Goal: Navigation & Orientation: Find specific page/section

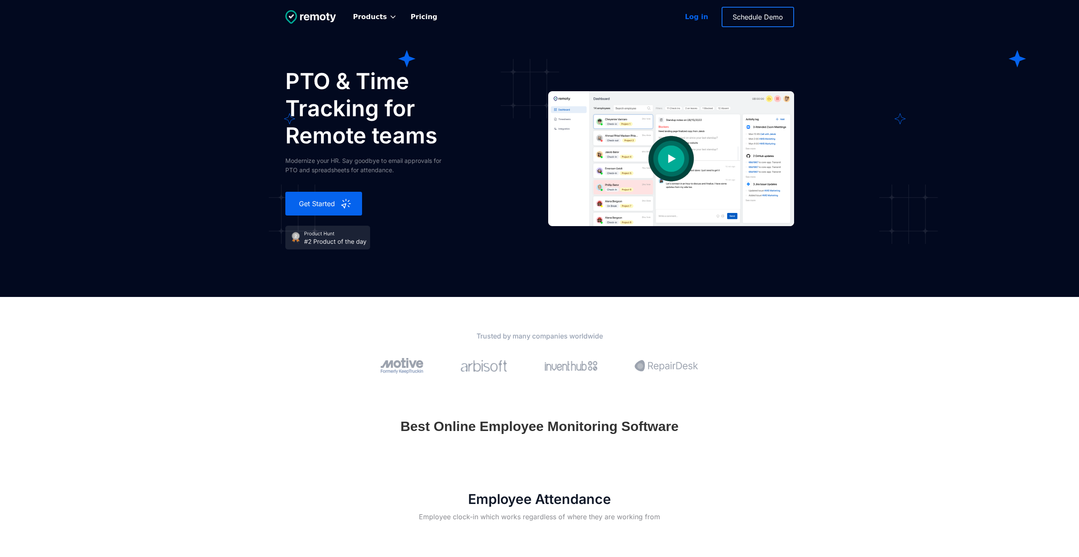
click at [700, 14] on div "Log in" at bounding box center [696, 17] width 23 height 10
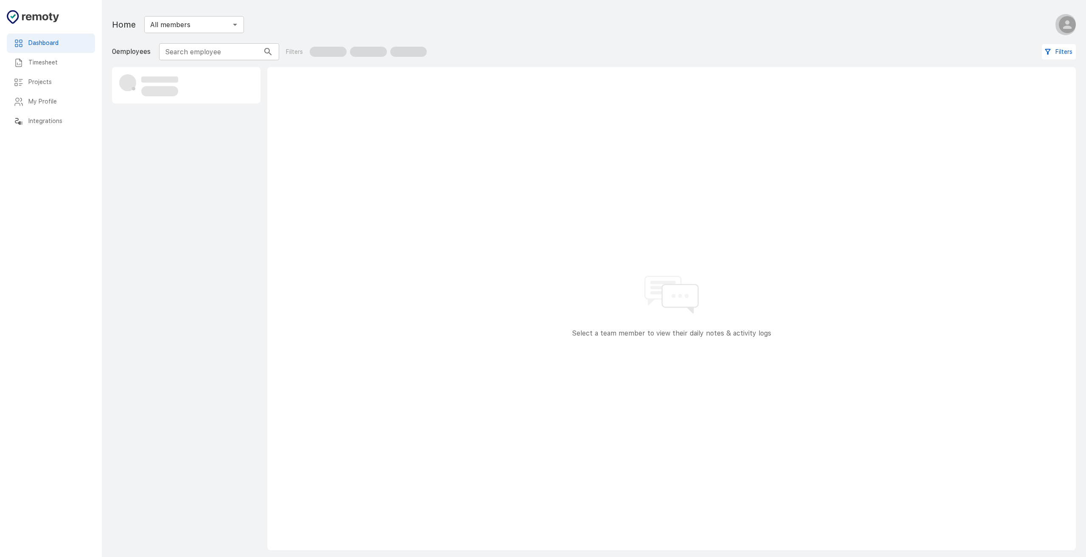
click at [1069, 27] on icon "button" at bounding box center [1067, 24] width 8 height 8
click at [1051, 48] on li "My Profile" at bounding box center [1046, 47] width 68 height 15
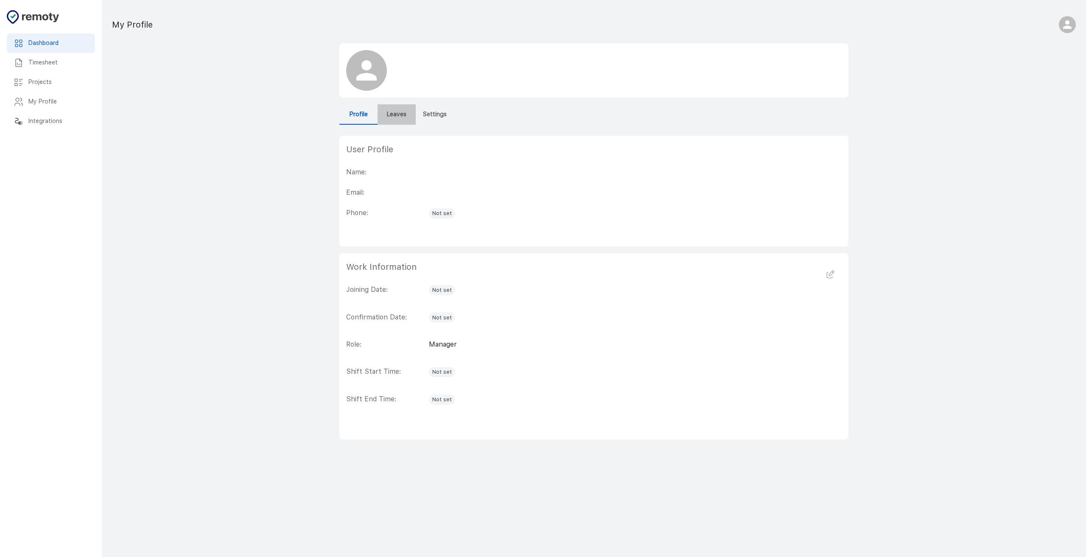
click at [399, 115] on h6 "Leaves" at bounding box center [397, 114] width 20 height 9
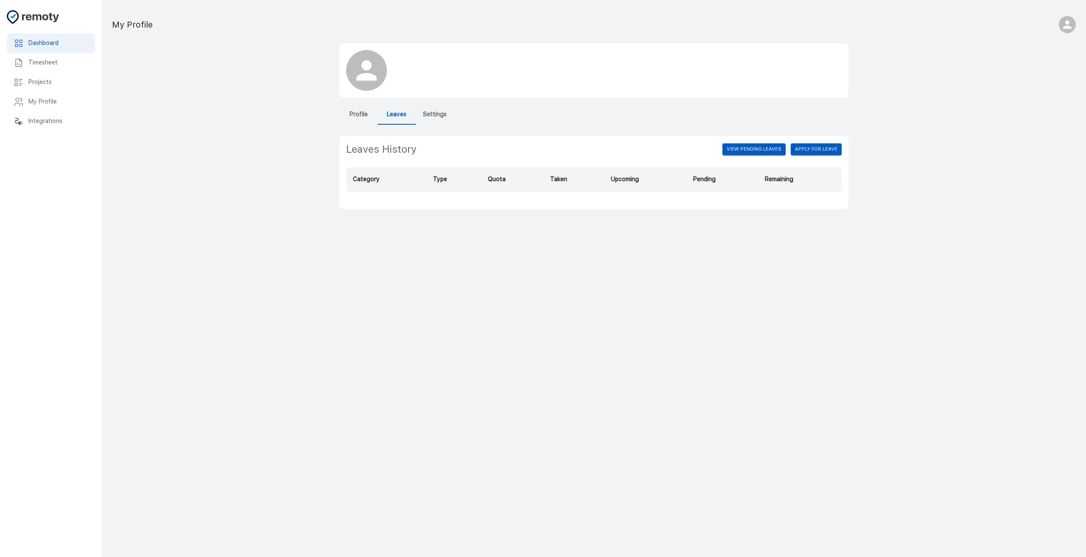
click at [373, 120] on button "Profile" at bounding box center [358, 114] width 38 height 20
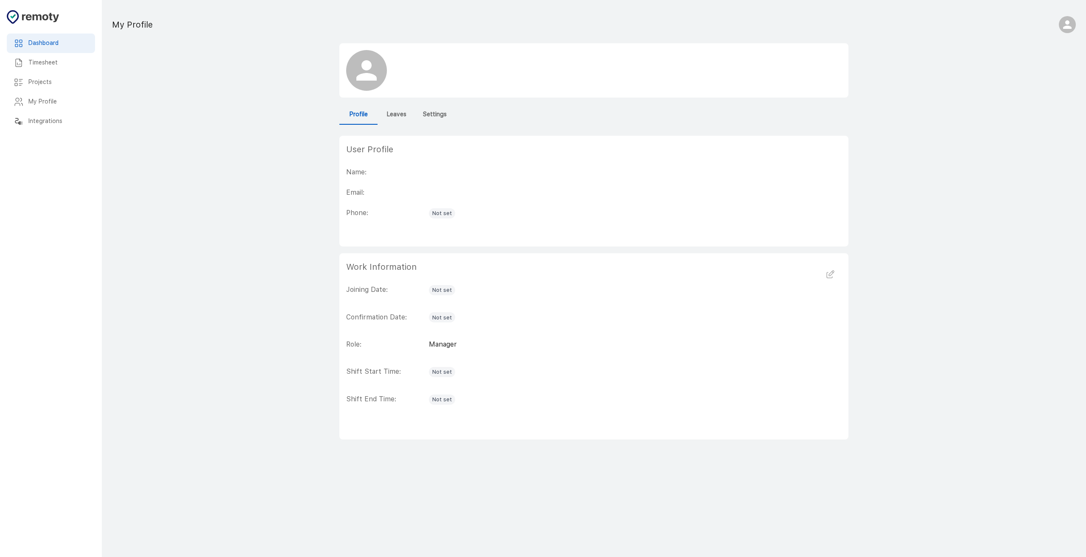
click at [49, 41] on h6 "Dashboard" at bounding box center [58, 43] width 60 height 9
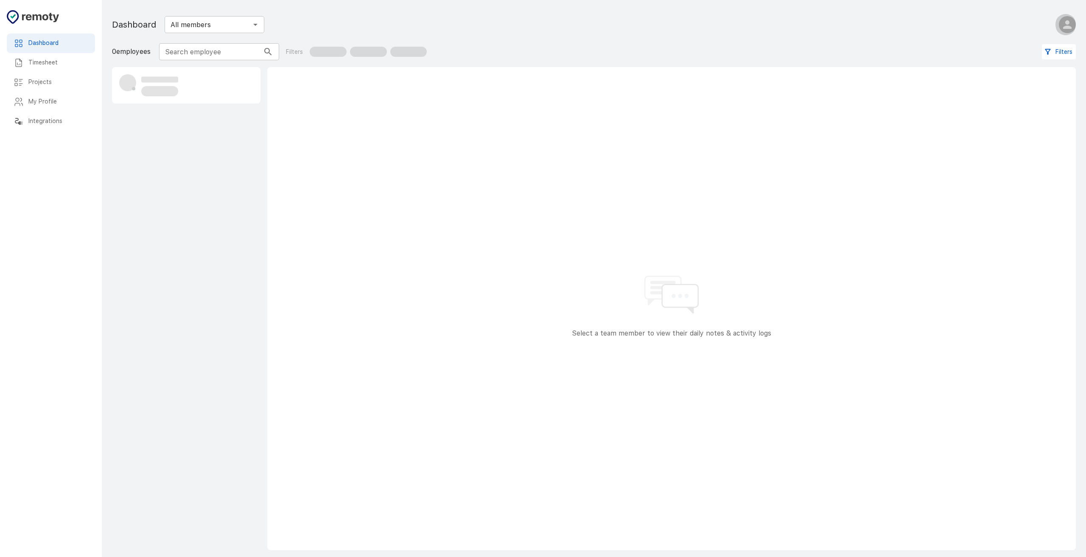
click at [1066, 28] on icon "button" at bounding box center [1067, 24] width 8 height 8
click at [1049, 48] on li "My Profile" at bounding box center [1046, 47] width 68 height 15
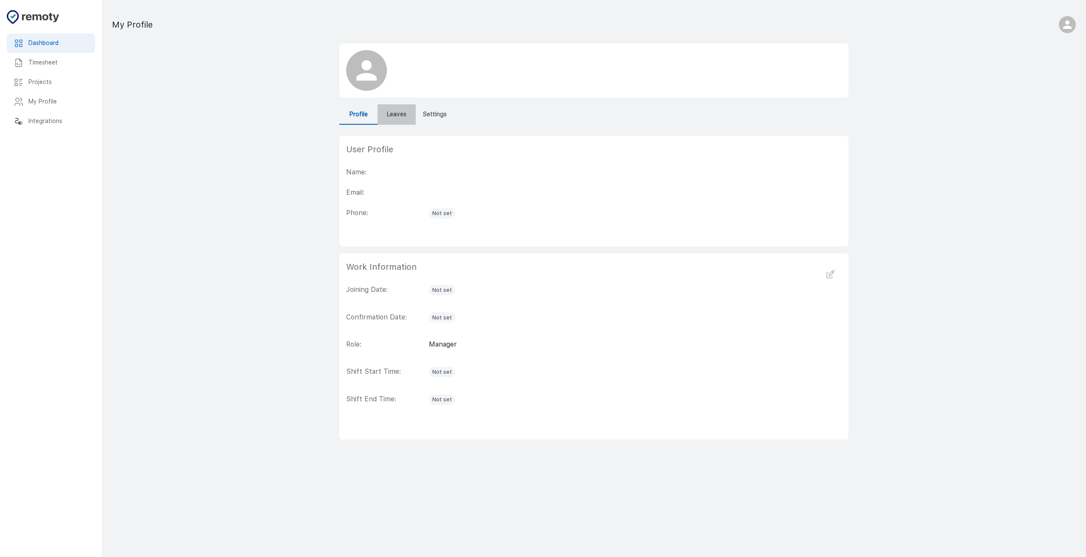
click at [397, 112] on h6 "Leaves" at bounding box center [397, 114] width 20 height 9
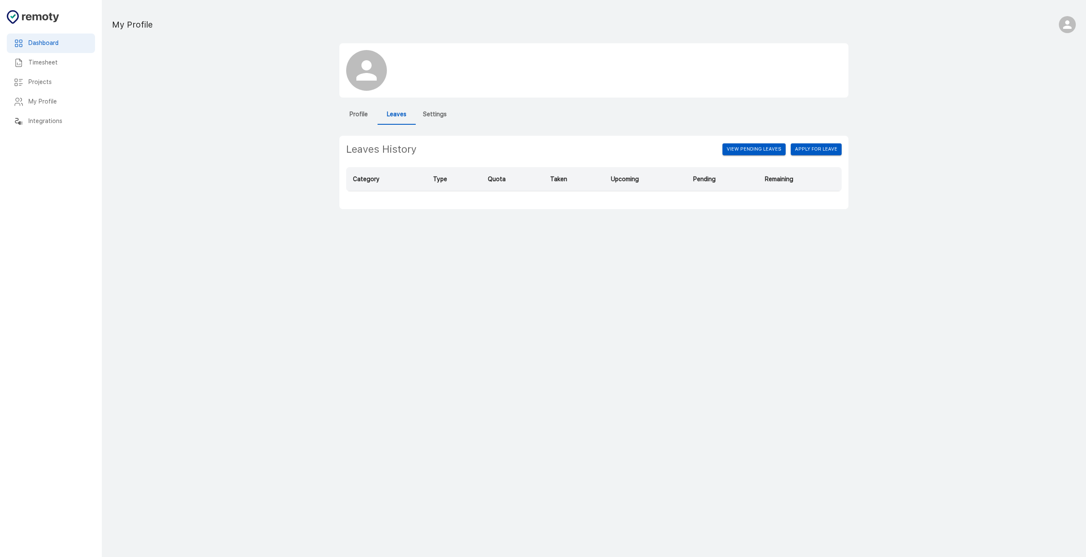
click at [442, 112] on h6 "Settings" at bounding box center [435, 114] width 24 height 9
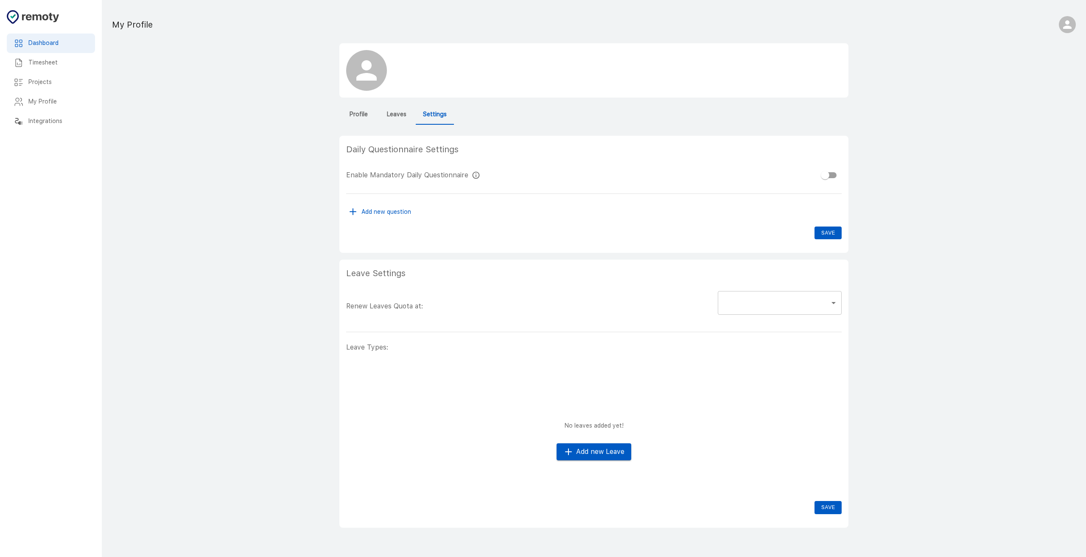
click at [360, 115] on h6 "Profile" at bounding box center [358, 114] width 18 height 9
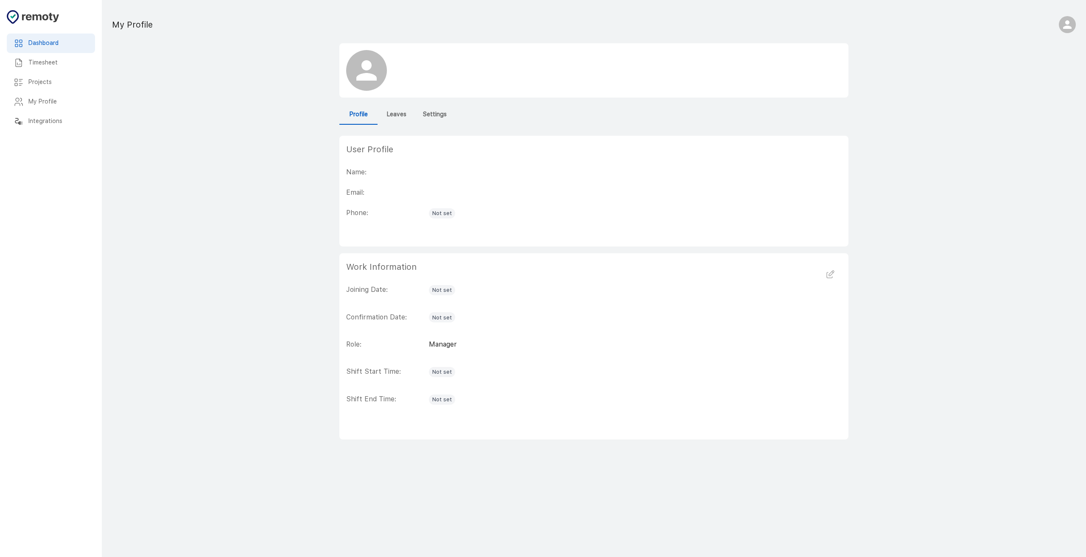
drag, startPoint x: 73, startPoint y: 24, endPoint x: 67, endPoint y: 31, distance: 9.9
click at [73, 24] on div at bounding box center [51, 21] width 102 height 23
click at [62, 35] on div "Dashboard" at bounding box center [51, 44] width 88 height 20
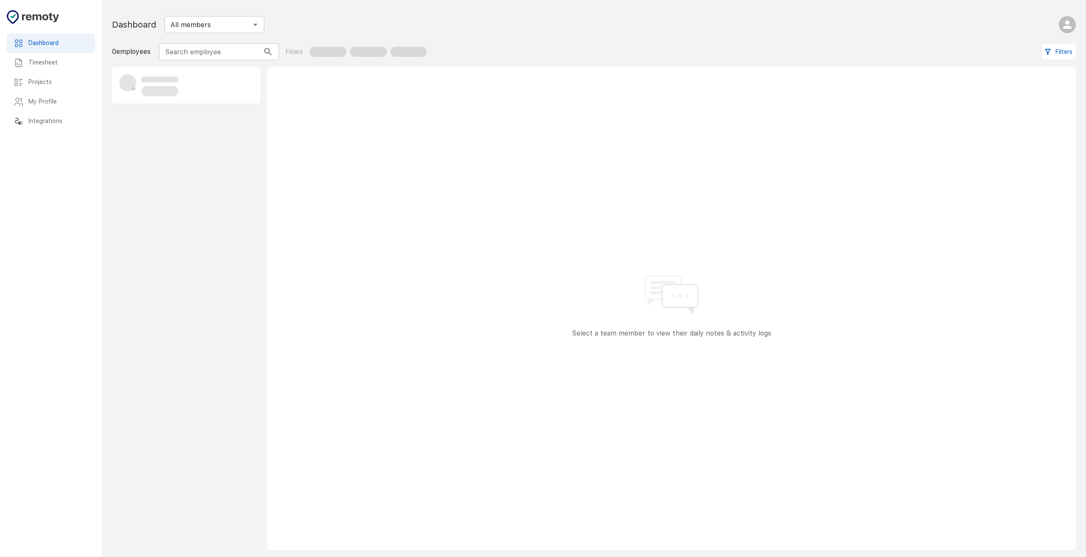
click at [47, 66] on h6 "Timesheet" at bounding box center [58, 62] width 60 height 9
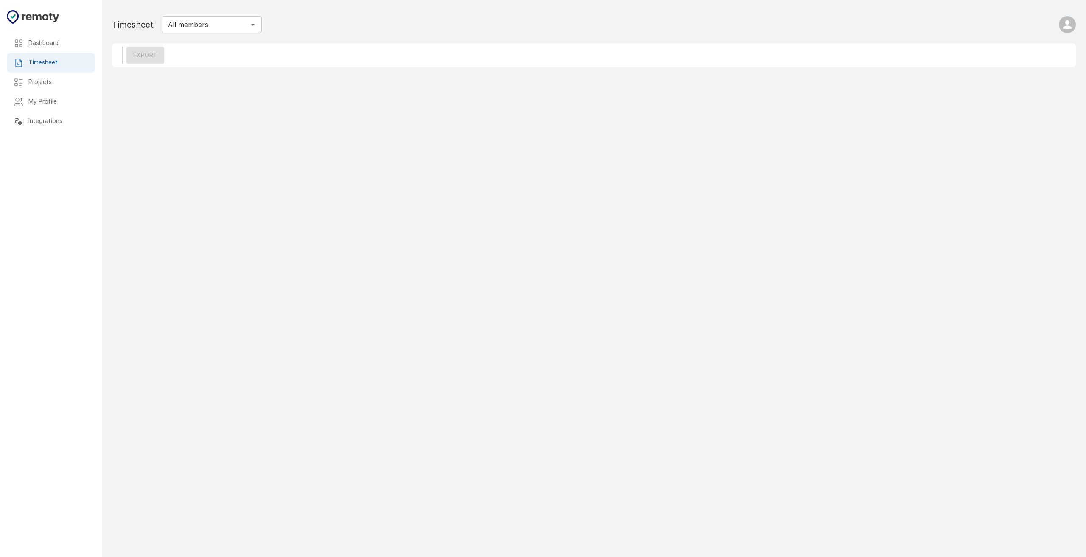
click at [232, 28] on input "All members" at bounding box center [205, 25] width 81 height 12
click at [34, 85] on h6 "Projects" at bounding box center [58, 82] width 60 height 9
click at [46, 98] on h6 "My Profile" at bounding box center [58, 101] width 60 height 9
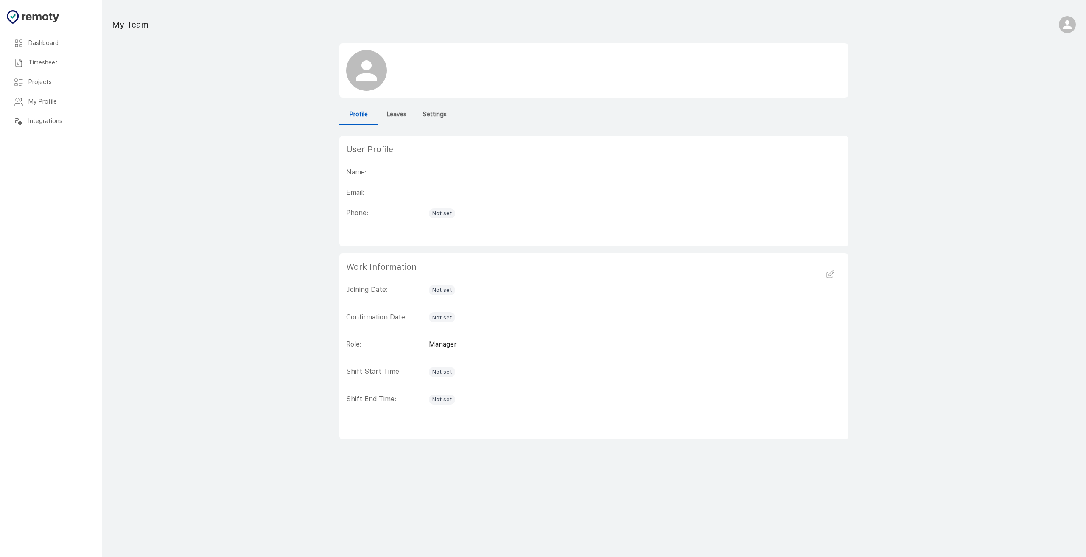
click at [48, 118] on h6 "Integrations" at bounding box center [58, 121] width 60 height 9
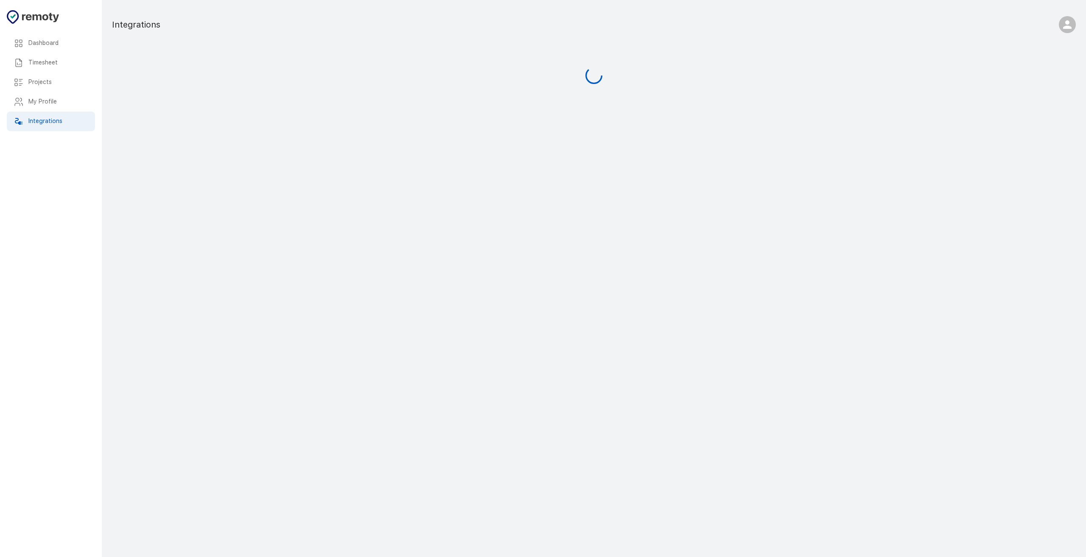
click at [45, 37] on div "Dashboard" at bounding box center [51, 44] width 88 height 20
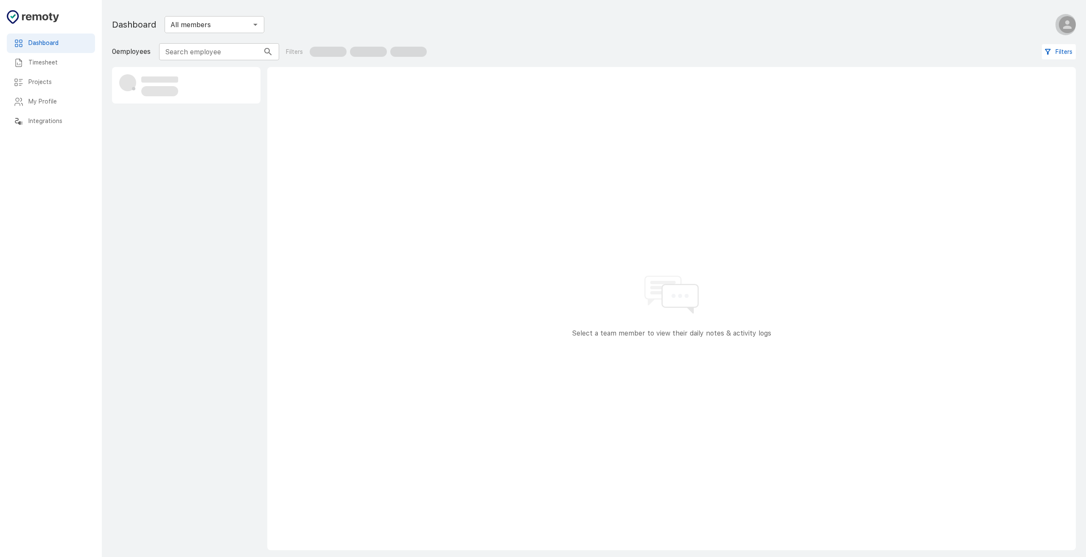
click at [1072, 26] on icon "button" at bounding box center [1067, 24] width 13 height 13
click at [1072, 26] on div at bounding box center [543, 278] width 1086 height 557
click at [1067, 25] on icon "button" at bounding box center [1067, 24] width 13 height 13
click at [1034, 50] on li "My Profile" at bounding box center [1046, 47] width 68 height 15
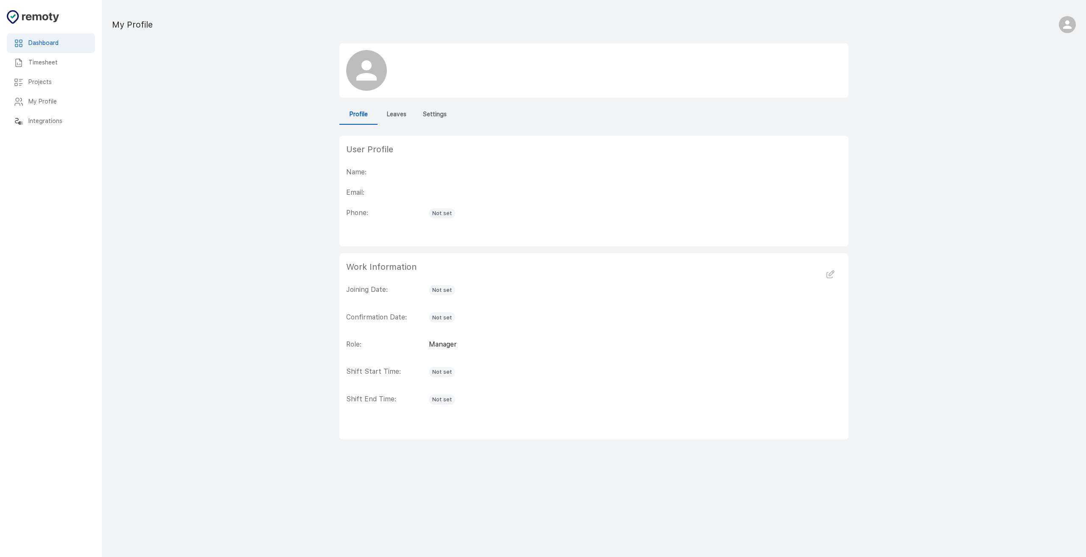
click at [53, 47] on h6 "Dashboard" at bounding box center [58, 43] width 60 height 9
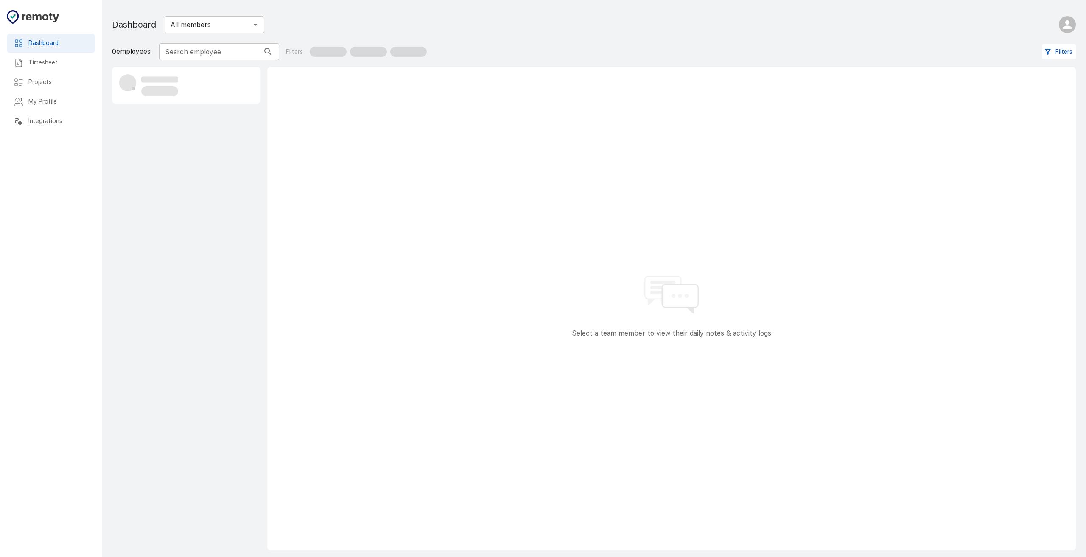
click at [52, 70] on div "Timesheet" at bounding box center [51, 63] width 88 height 20
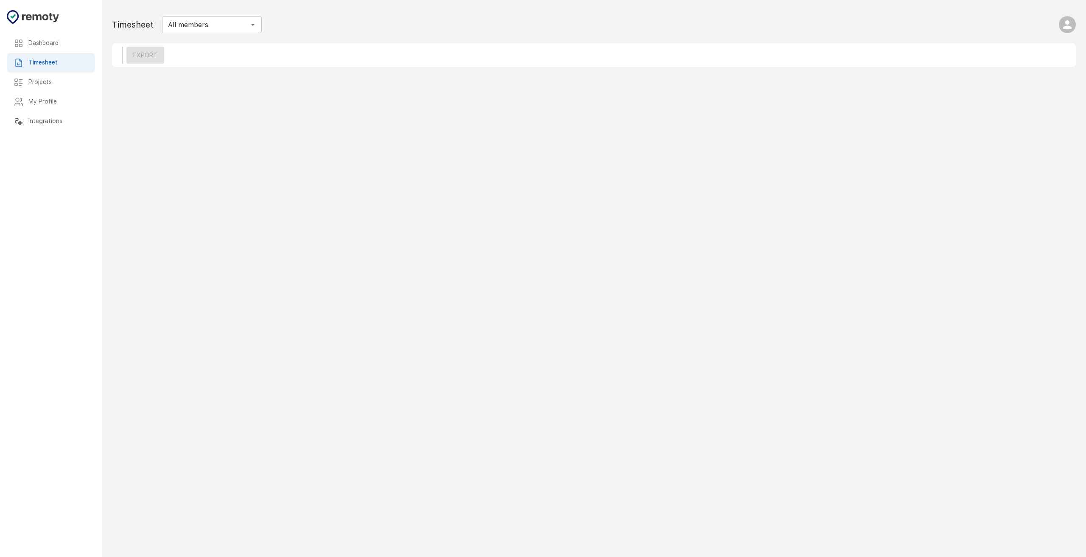
click at [48, 82] on h6 "Projects" at bounding box center [58, 82] width 60 height 9
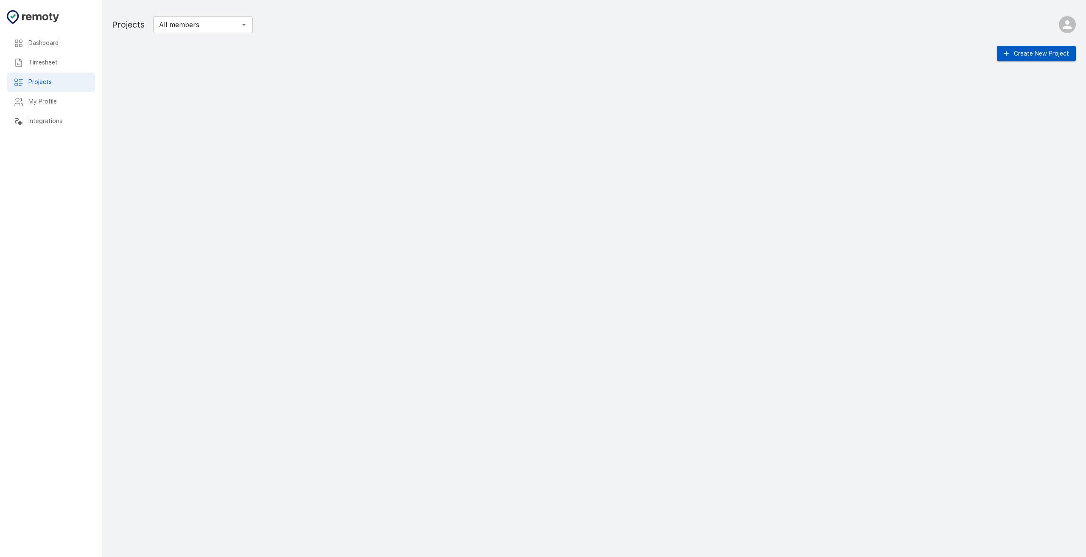
click at [49, 95] on div "My Profile" at bounding box center [51, 102] width 88 height 20
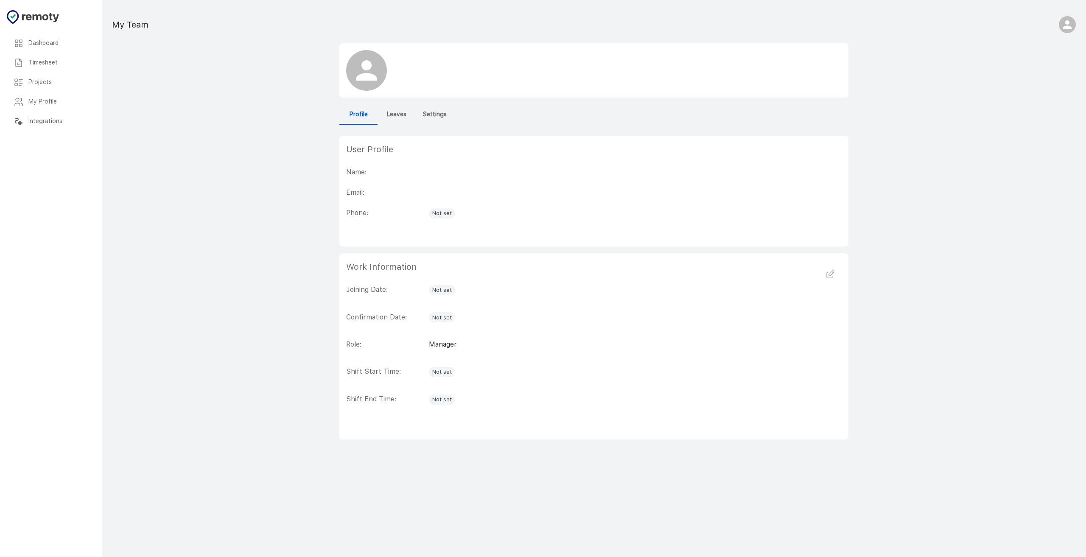
click at [53, 115] on div "Integrations" at bounding box center [51, 122] width 88 height 20
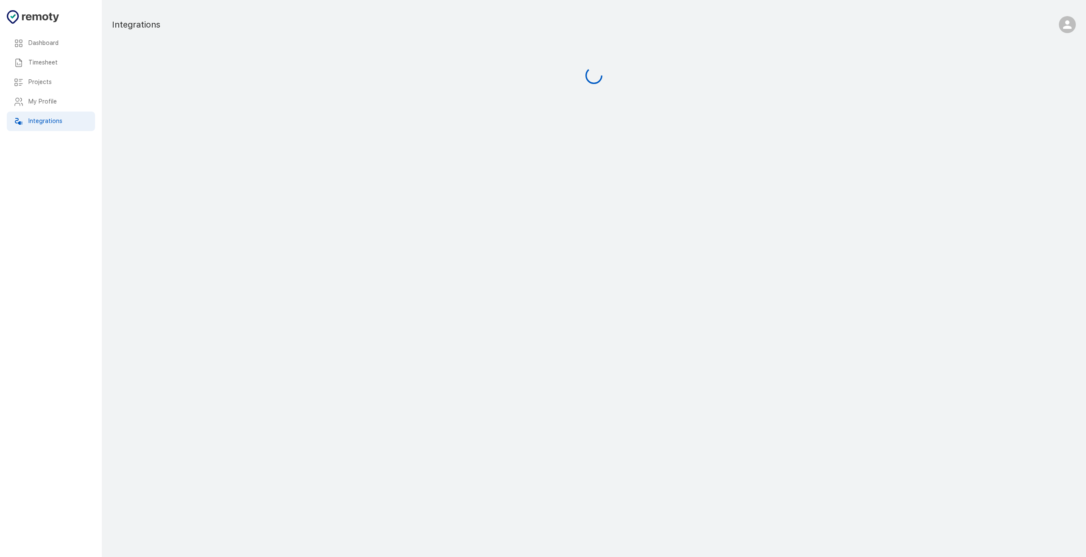
click at [47, 96] on div "My Profile" at bounding box center [51, 102] width 88 height 20
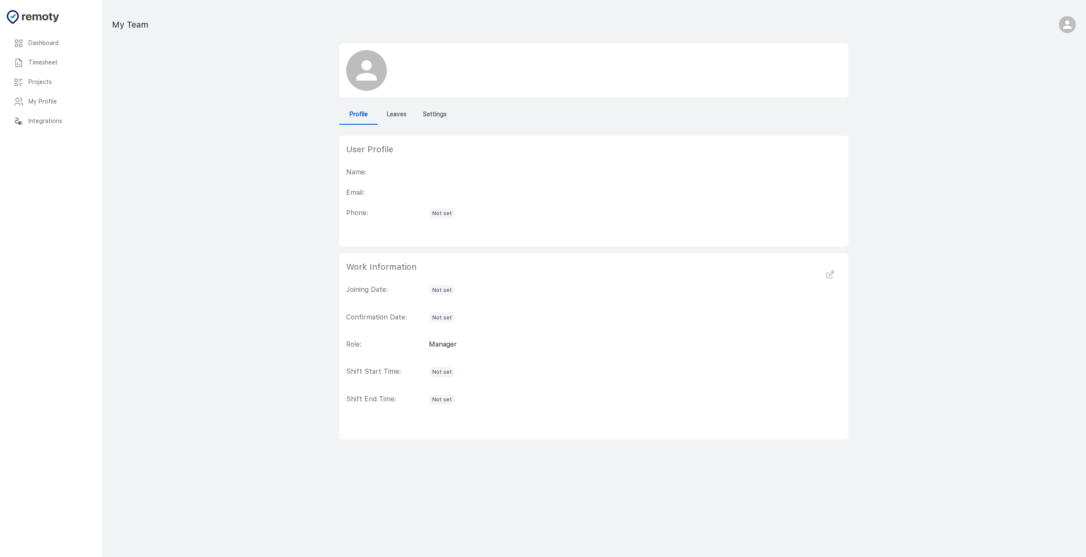
click at [49, 89] on div "Projects" at bounding box center [51, 83] width 88 height 20
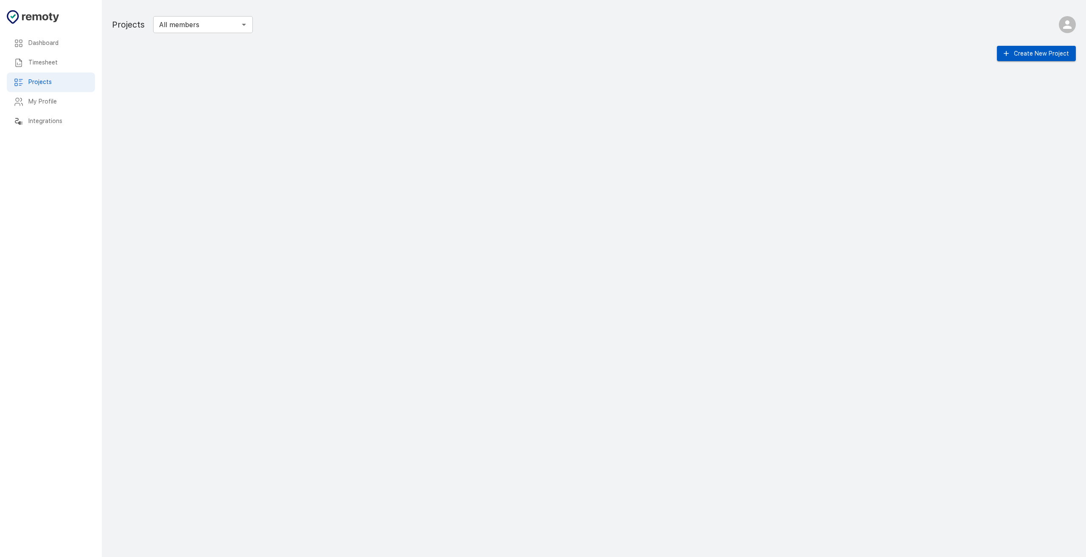
click at [53, 71] on div "Timesheet" at bounding box center [51, 63] width 88 height 20
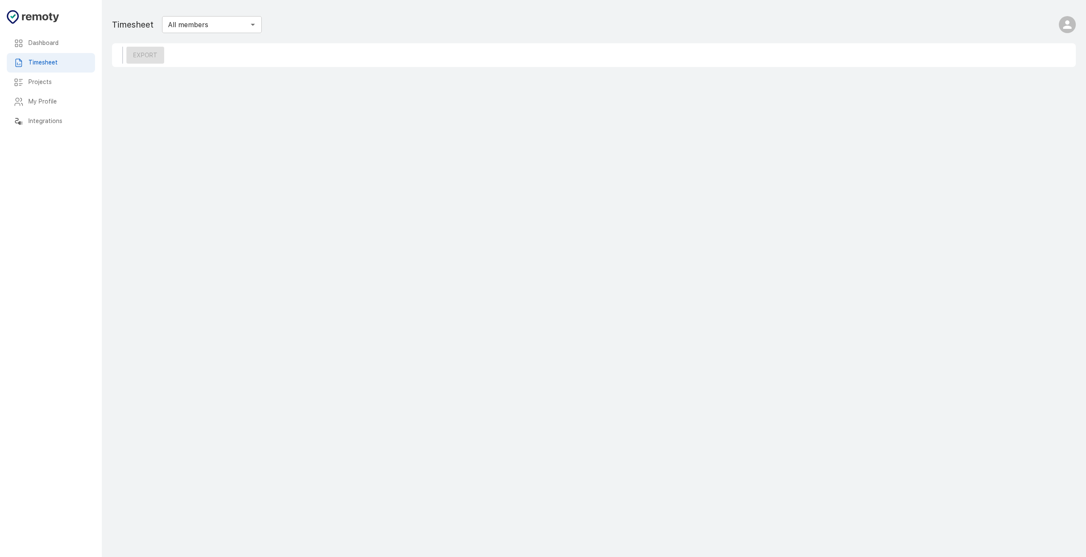
click at [56, 44] on h6 "Dashboard" at bounding box center [58, 43] width 60 height 9
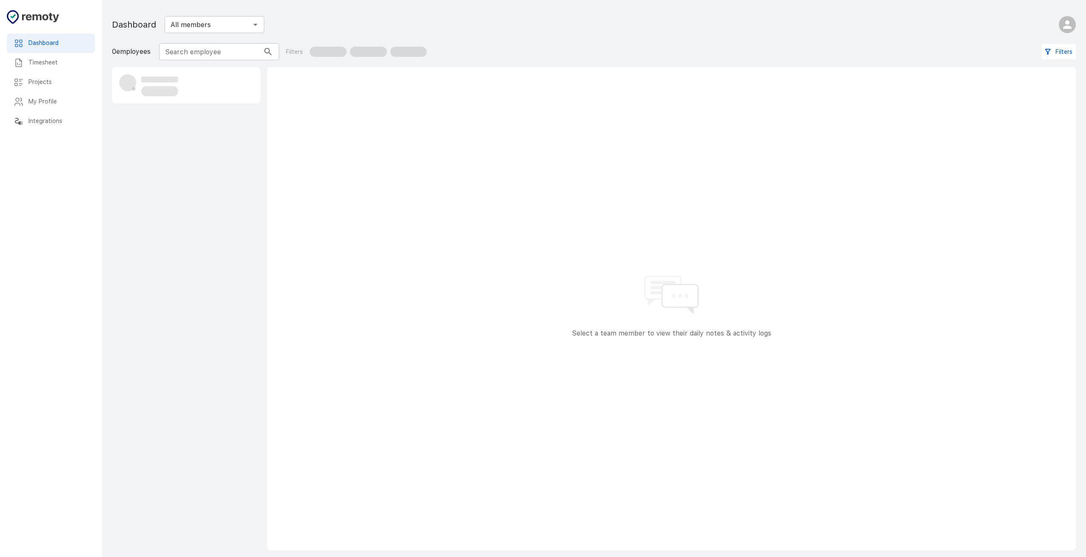
click at [47, 64] on h6 "Timesheet" at bounding box center [58, 62] width 60 height 9
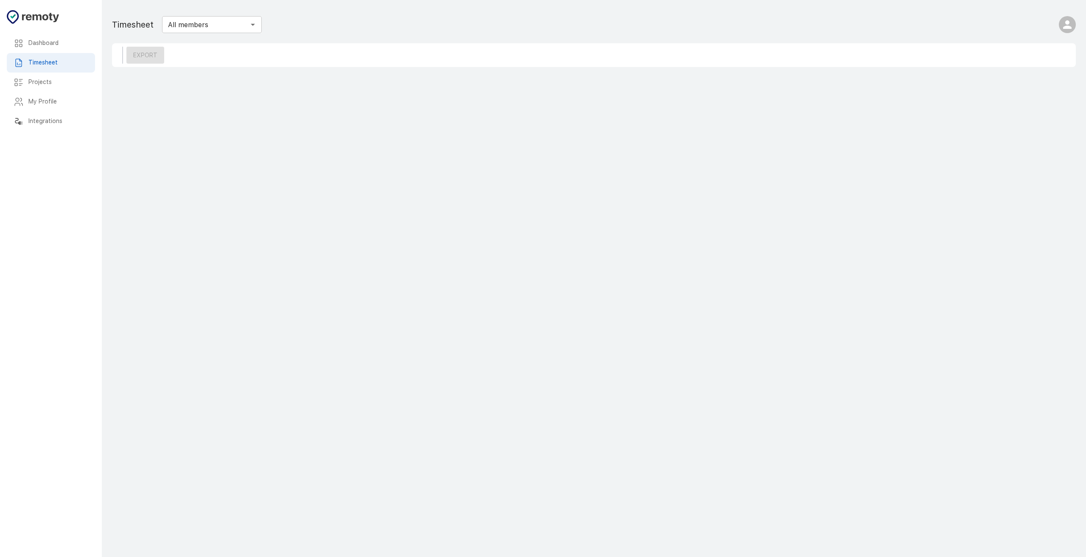
click at [51, 87] on div "Projects" at bounding box center [51, 83] width 88 height 20
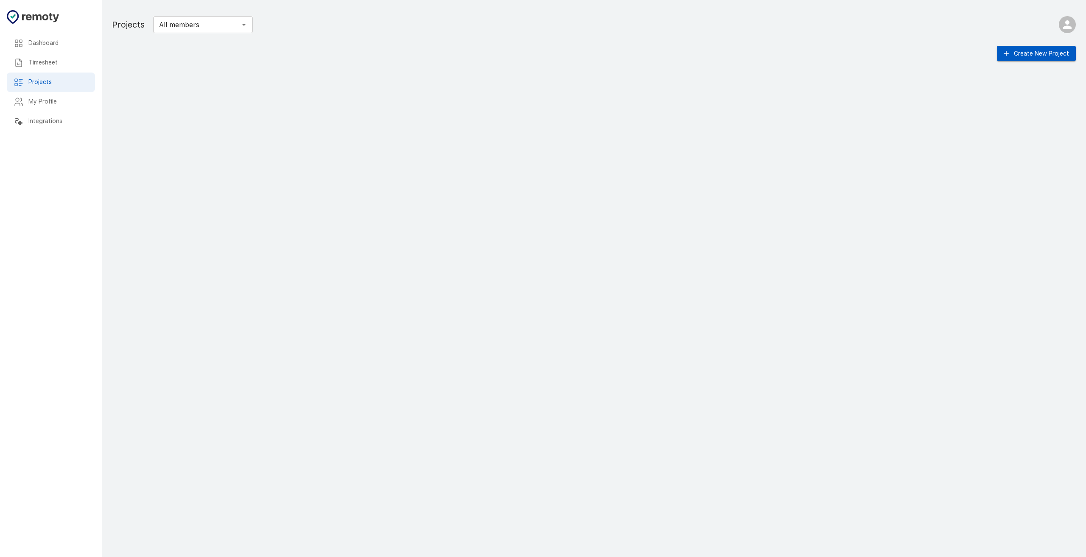
click at [52, 110] on div "My Profile" at bounding box center [51, 102] width 88 height 20
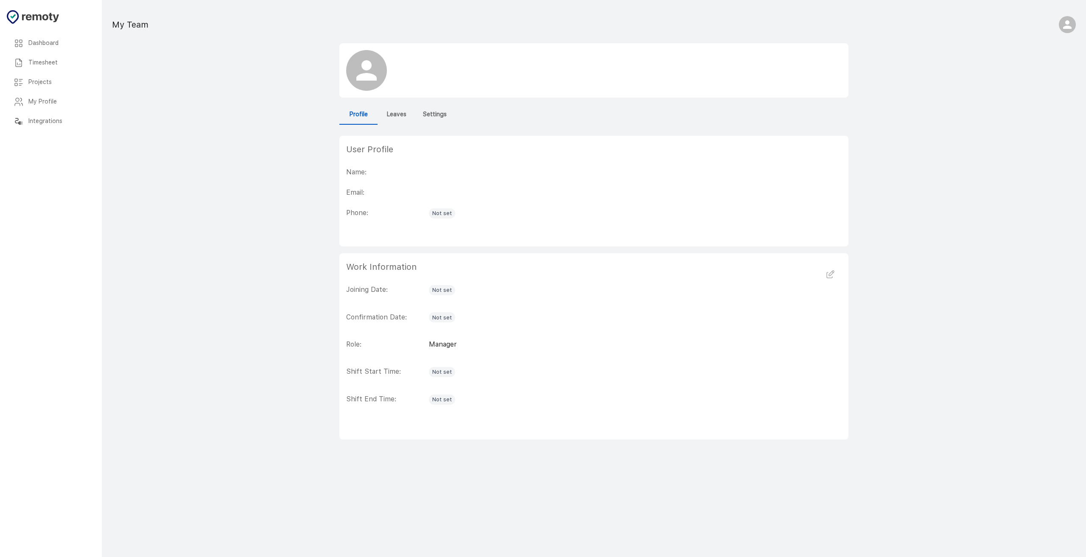
click at [51, 124] on h6 "Integrations" at bounding box center [58, 121] width 60 height 9
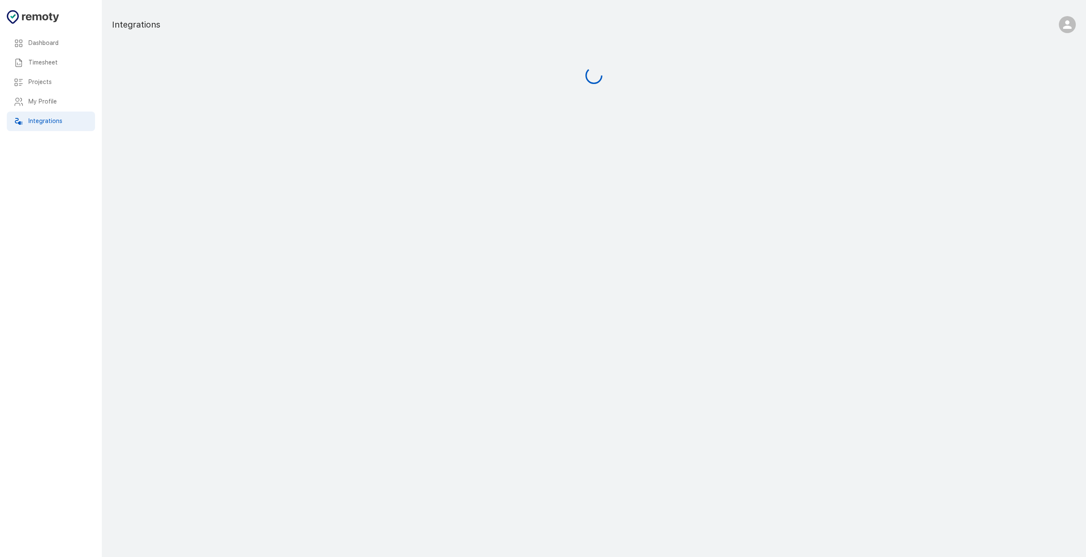
click at [54, 46] on h6 "Dashboard" at bounding box center [58, 43] width 60 height 9
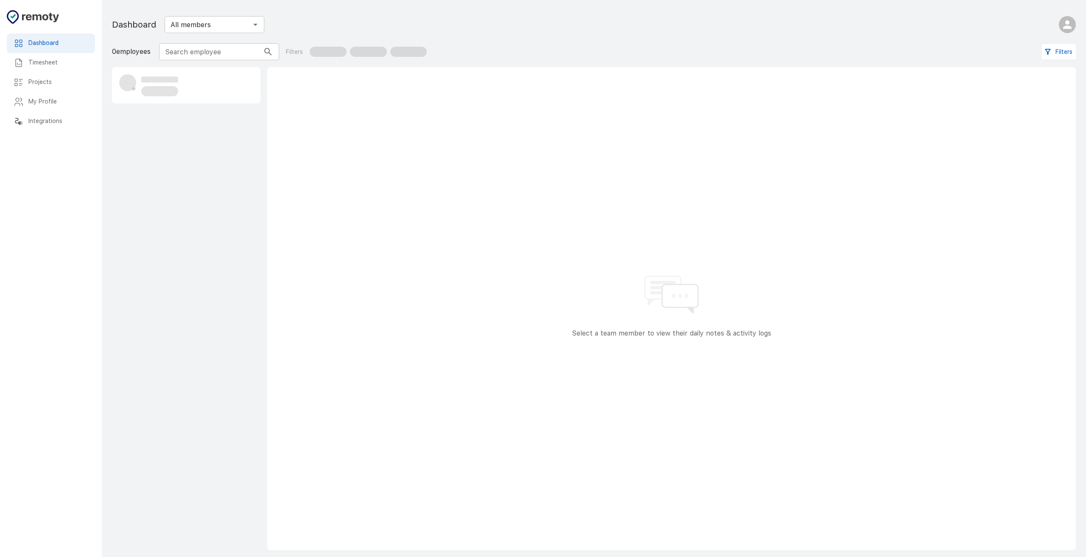
click at [575, 165] on div "Select a team member to view their daily notes & activity logs" at bounding box center [671, 308] width 808 height 483
click at [730, 316] on div "Select a team member to view their daily notes & activity logs" at bounding box center [671, 308] width 808 height 483
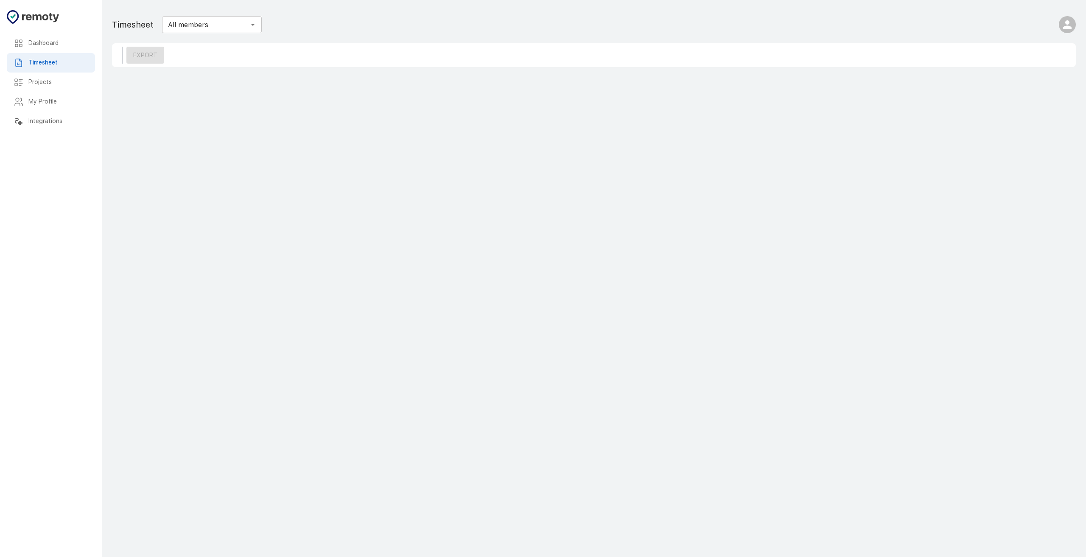
click at [957, 167] on main "Dashboard Timesheet Projects My Profile Integrations Timesheet All members ​ Ex…" at bounding box center [594, 278] width 984 height 557
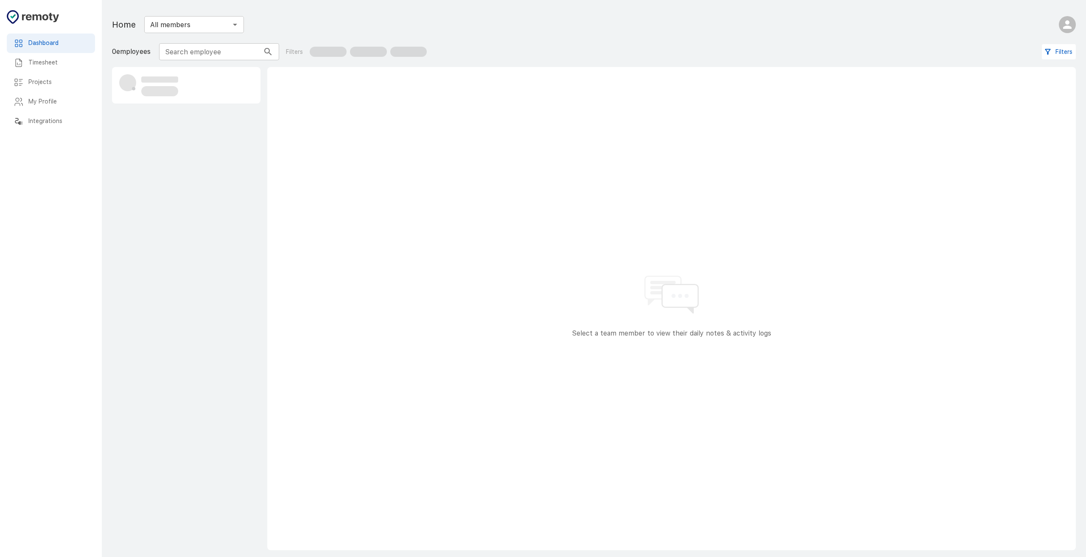
click at [1068, 28] on icon "button" at bounding box center [1067, 24] width 8 height 8
click at [1036, 78] on li "Logout" at bounding box center [1046, 77] width 68 height 15
